Goal: Transaction & Acquisition: Purchase product/service

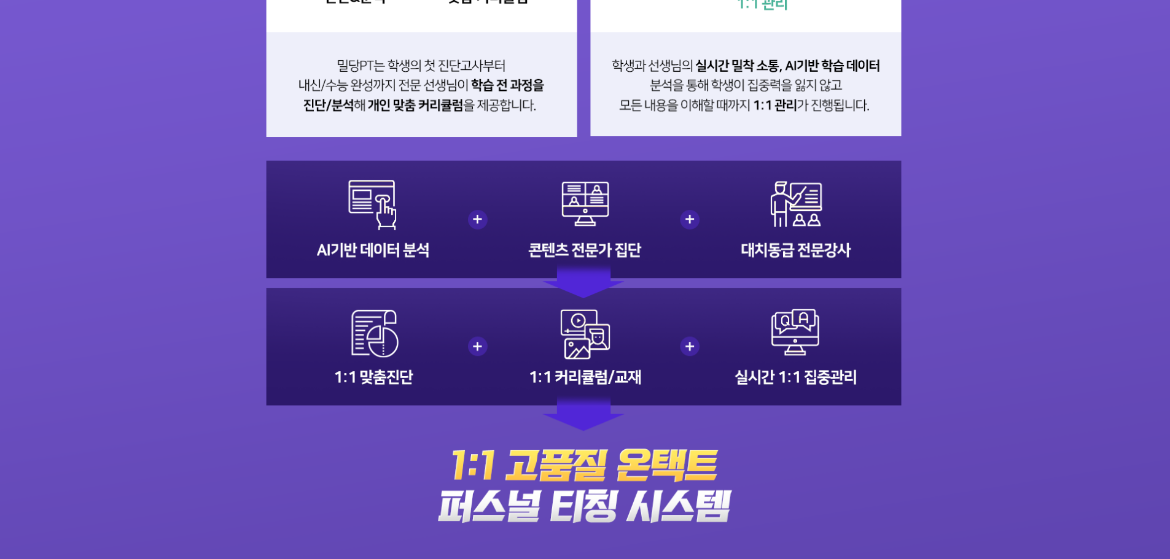
scroll to position [2456, 0]
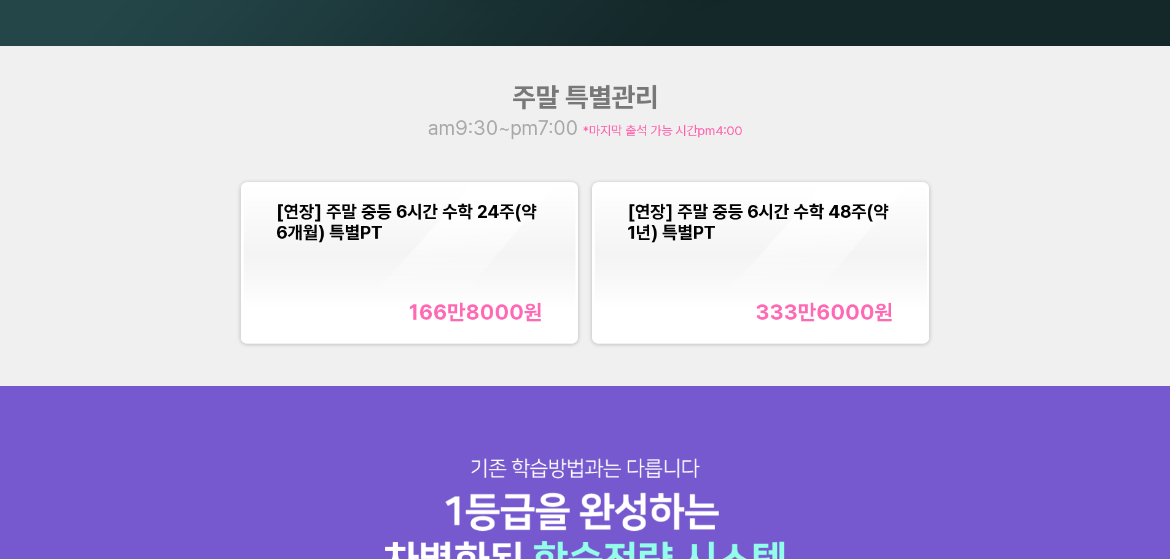
scroll to position [1535, 0]
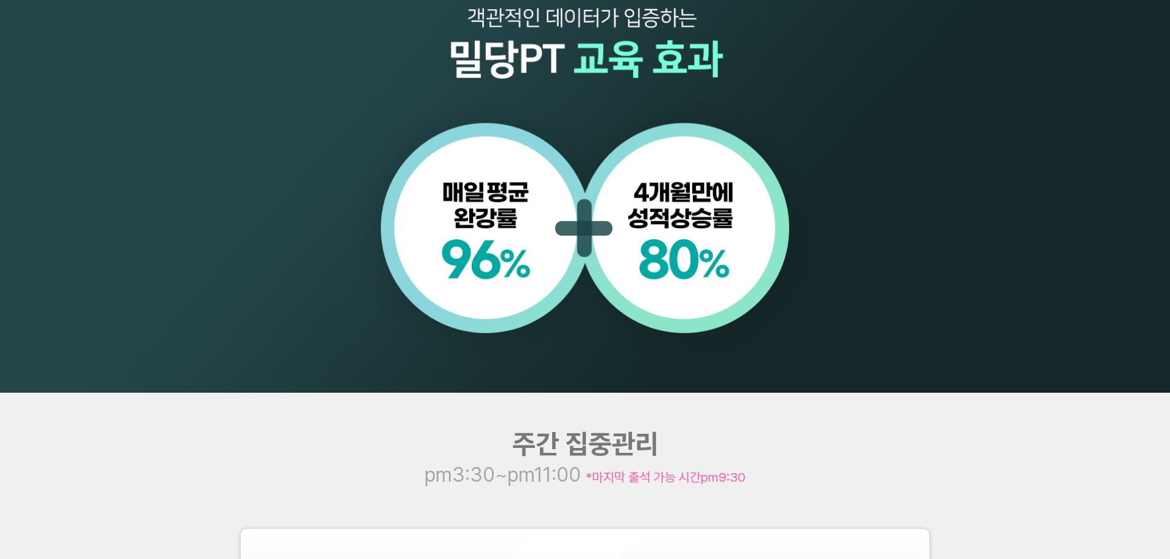
scroll to position [1596, 0]
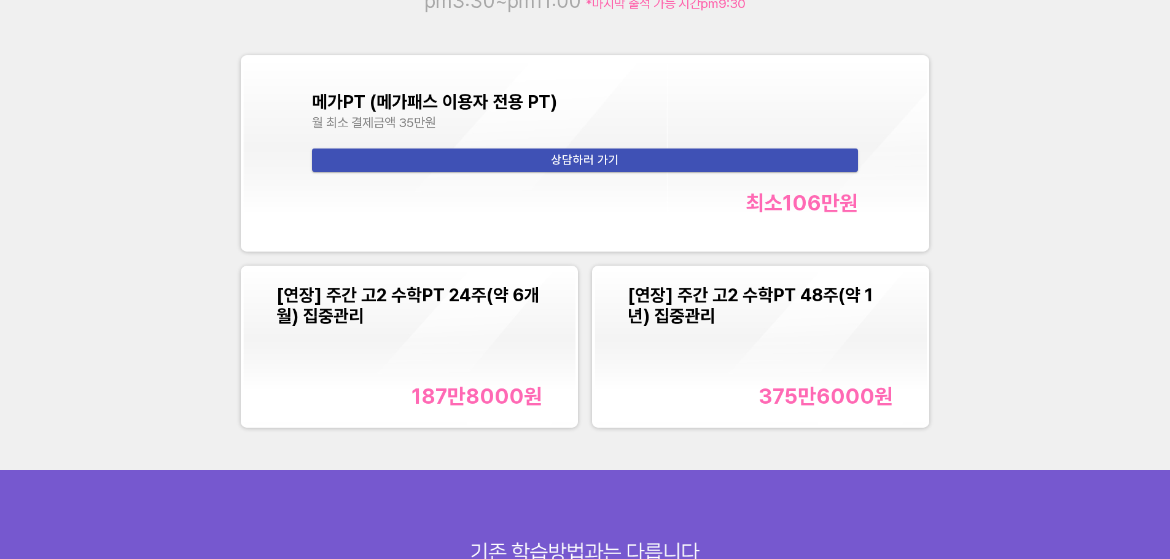
scroll to position [1781, 0]
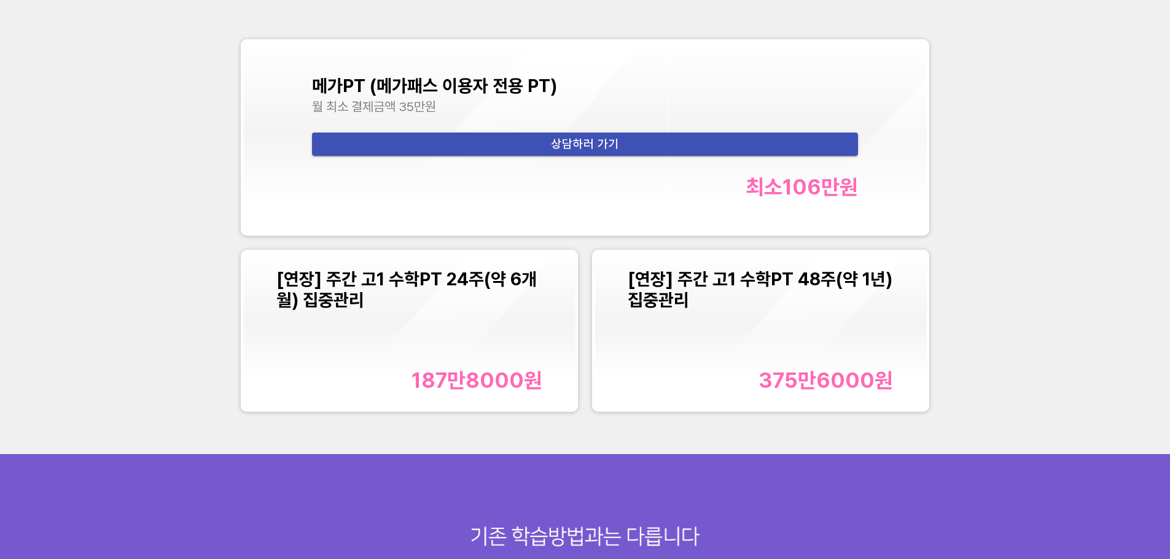
scroll to position [1658, 0]
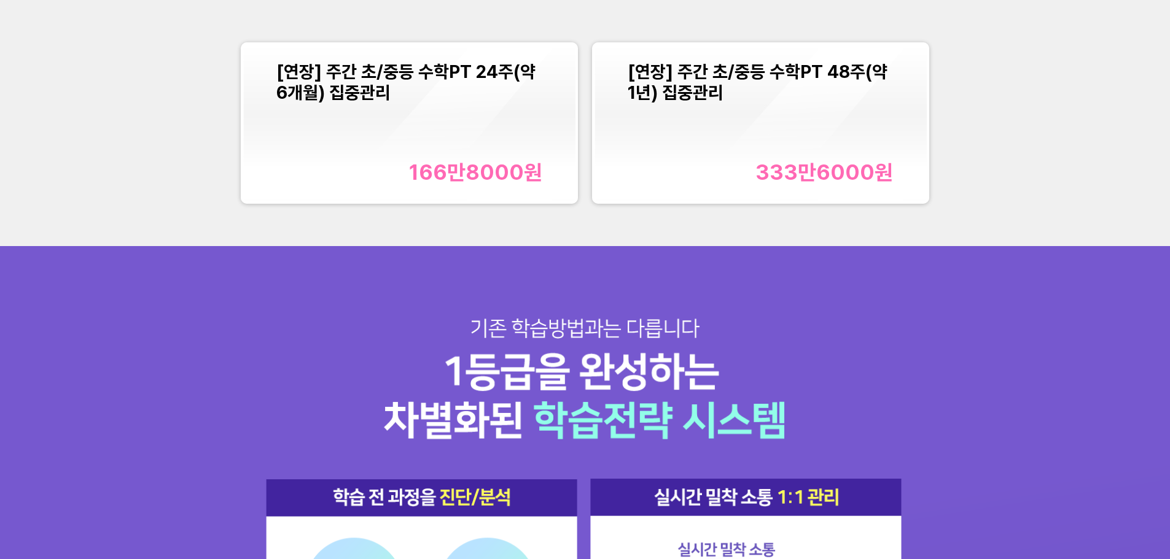
scroll to position [1535, 0]
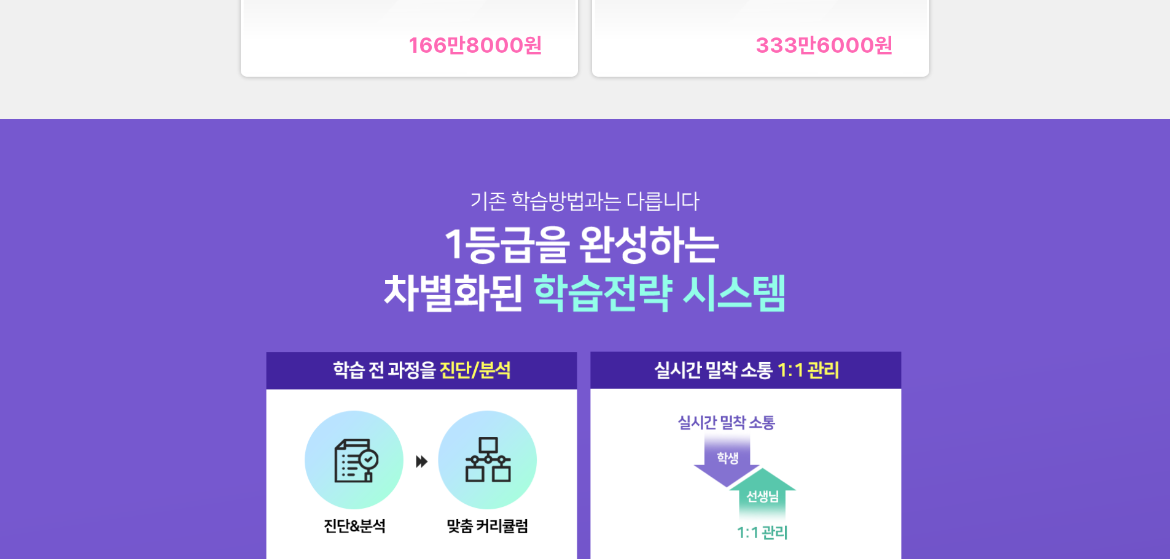
scroll to position [1658, 0]
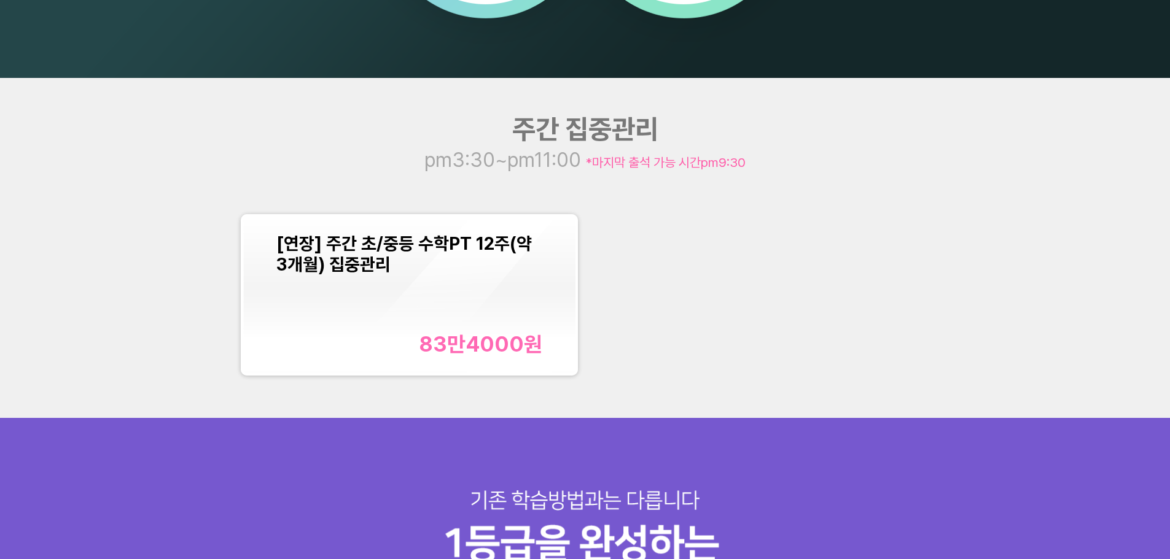
scroll to position [1474, 0]
